Goal: Task Accomplishment & Management: Manage account settings

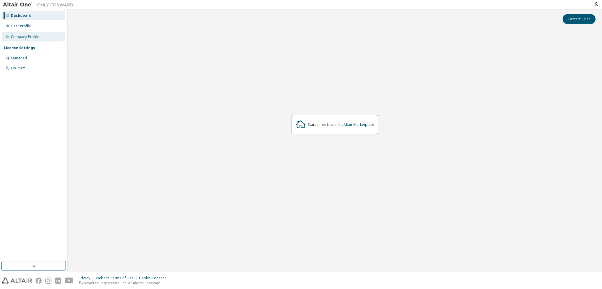
click at [29, 34] on div "Company Profile" at bounding box center [33, 36] width 63 height 9
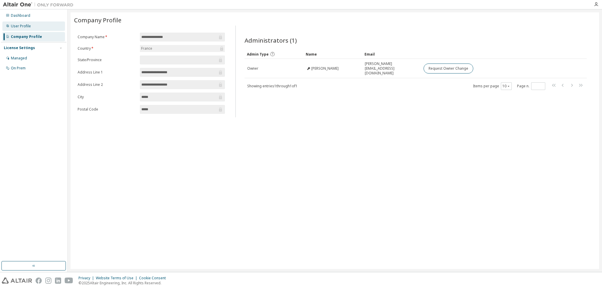
click at [33, 27] on div "User Profile" at bounding box center [33, 25] width 63 height 9
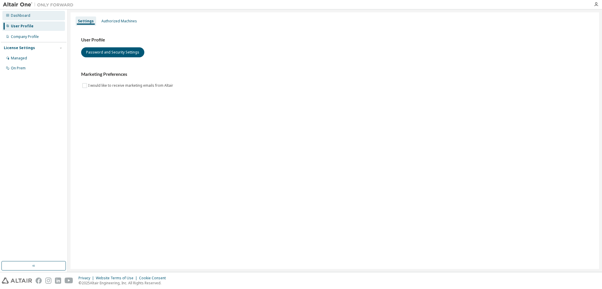
click at [34, 18] on div "Dashboard" at bounding box center [33, 15] width 63 height 9
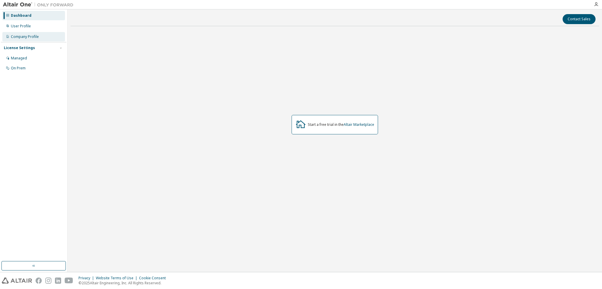
click at [35, 33] on div "Company Profile" at bounding box center [33, 36] width 63 height 9
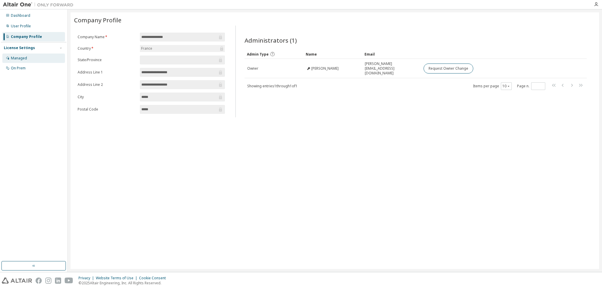
click at [40, 57] on div "Managed" at bounding box center [33, 57] width 63 height 9
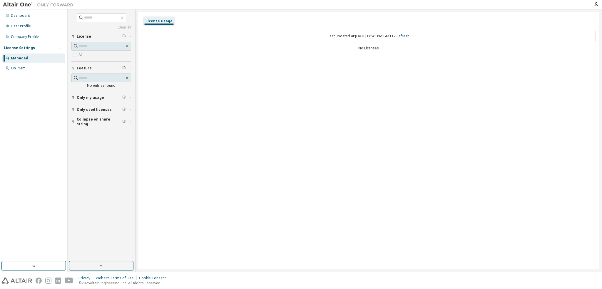
click at [76, 105] on button "Only used licenses" at bounding box center [101, 109] width 60 height 13
click at [74, 106] on button "Only used licenses" at bounding box center [101, 109] width 60 height 13
click at [27, 68] on div "On Prem" at bounding box center [33, 67] width 63 height 9
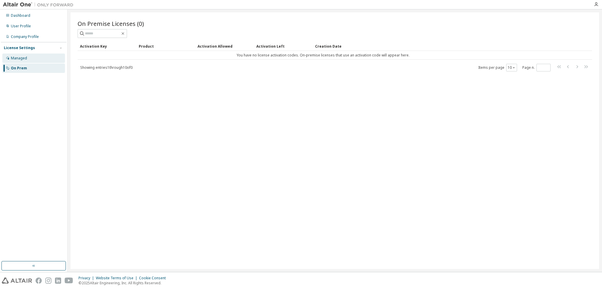
click at [32, 55] on div "Managed" at bounding box center [33, 57] width 63 height 9
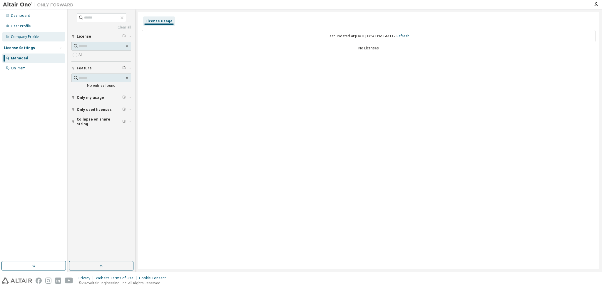
click at [39, 36] on div "Company Profile" at bounding box center [33, 36] width 63 height 9
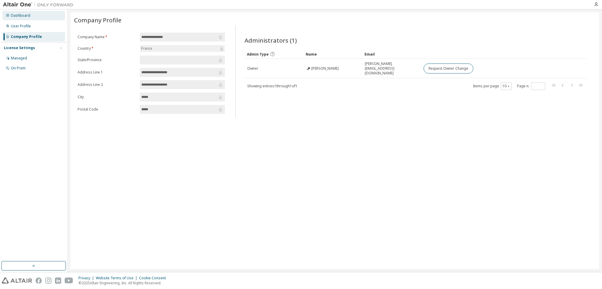
click at [36, 14] on div "Dashboard" at bounding box center [33, 15] width 63 height 9
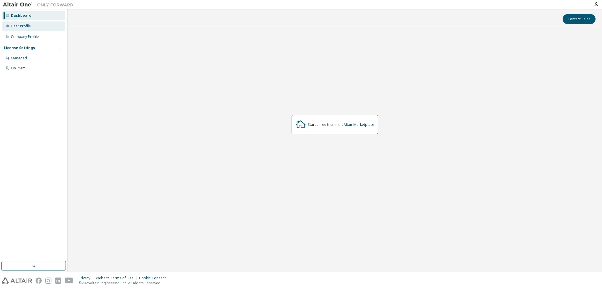
click at [36, 26] on div "User Profile" at bounding box center [33, 25] width 63 height 9
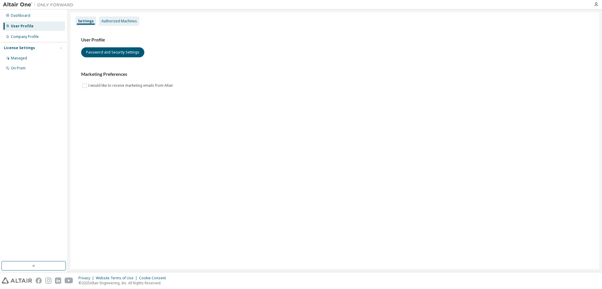
click at [128, 24] on div "Authorized Machines" at bounding box center [119, 20] width 40 height 9
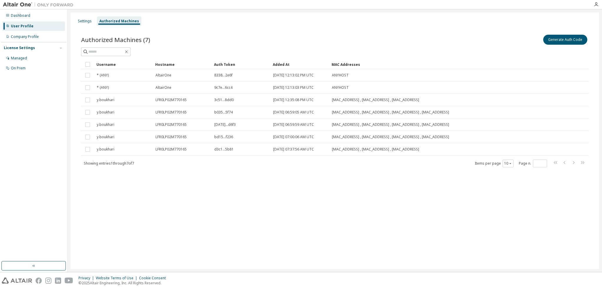
click at [282, 64] on div "Added At" at bounding box center [300, 64] width 54 height 9
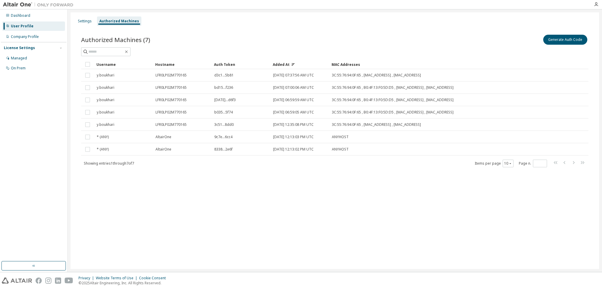
click at [282, 64] on div "Added At" at bounding box center [300, 64] width 54 height 9
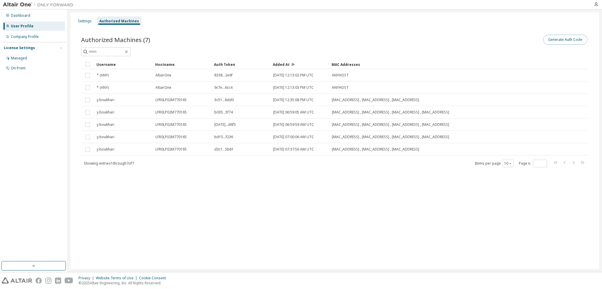
click at [555, 40] on button "Generate Auth Code" at bounding box center [565, 40] width 44 height 10
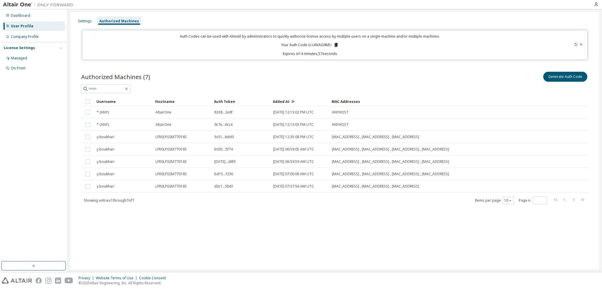
click at [336, 44] on icon at bounding box center [335, 45] width 3 height 4
click at [245, 54] on p "Expires in 12 minutes, 47 seconds" at bounding box center [310, 53] width 448 height 5
click at [289, 86] on div at bounding box center [334, 88] width 507 height 9
click at [87, 21] on div "Settings" at bounding box center [85, 21] width 14 height 5
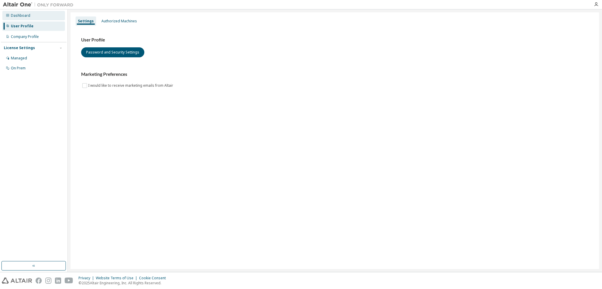
click at [26, 18] on div "Dashboard" at bounding box center [33, 15] width 63 height 9
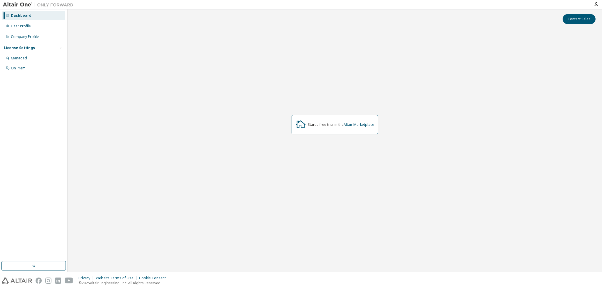
click at [408, 90] on div "Start a free trial in the Altair Marketplace" at bounding box center [335, 125] width 528 height 188
click at [362, 125] on link "Altair Marketplace" at bounding box center [359, 124] width 31 height 5
